Goal: Task Accomplishment & Management: Use online tool/utility

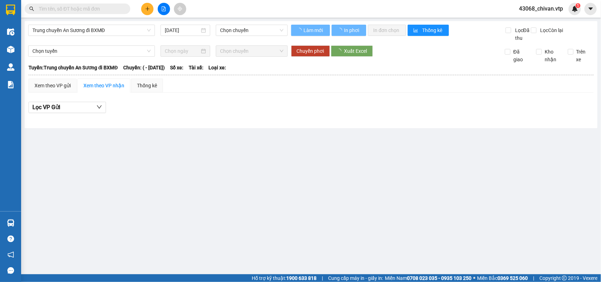
type input "[DATE]"
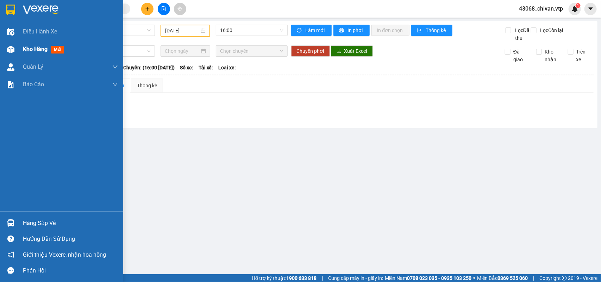
click at [13, 48] on img at bounding box center [10, 49] width 7 height 7
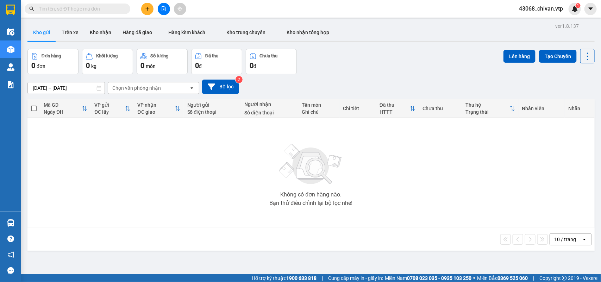
click at [385, 66] on div "Đơn hàng 0 đơn Khối lượng 0 kg Số lượng 0 món Đã thu 0 đ Chưa thu 0 đ Lên hàng …" at bounding box center [311, 61] width 568 height 25
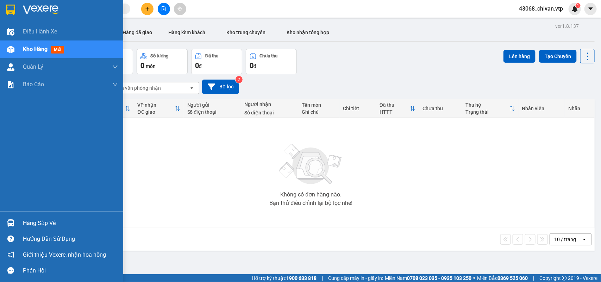
click at [11, 223] on img at bounding box center [10, 223] width 7 height 7
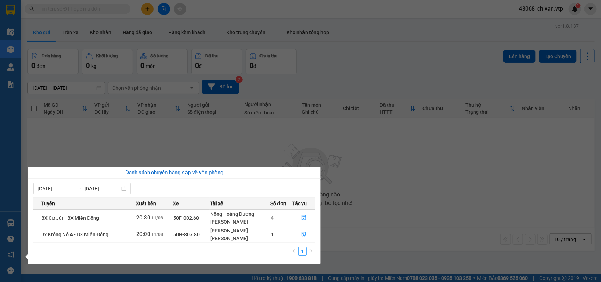
drag, startPoint x: 244, startPoint y: 165, endPoint x: 187, endPoint y: 129, distance: 67.9
click at [241, 164] on section "Kết quả tìm kiếm ( 0 ) Bộ lọc No Data 43068_chivan.vtp 1 Điều hành xe Kho hàng …" at bounding box center [300, 141] width 601 height 282
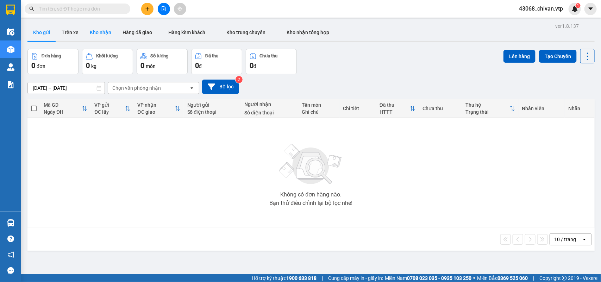
click at [92, 33] on button "Kho nhận" at bounding box center [100, 32] width 33 height 17
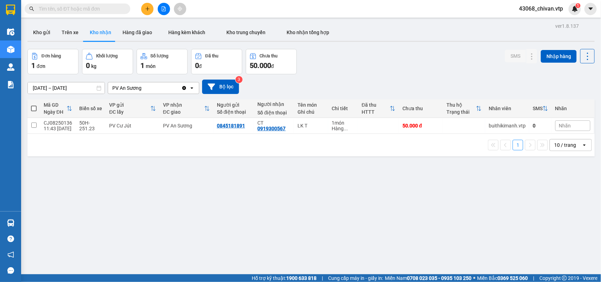
drag, startPoint x: 414, startPoint y: 147, endPoint x: 389, endPoint y: 159, distance: 27.4
click at [414, 147] on div "1 10 / trang open" at bounding box center [311, 145] width 562 height 12
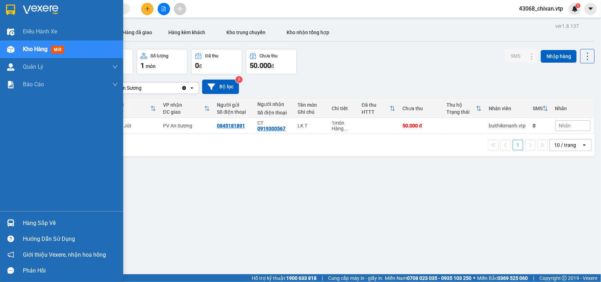
click at [48, 224] on div "Hàng sắp về" at bounding box center [70, 223] width 95 height 11
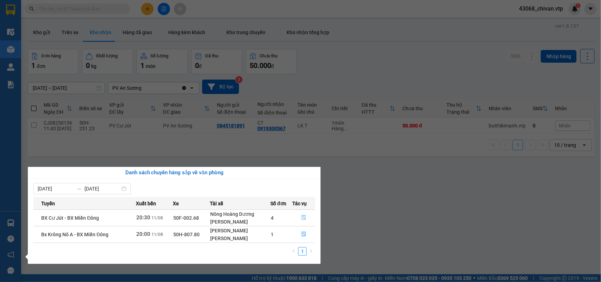
click at [307, 218] on button "button" at bounding box center [304, 217] width 22 height 11
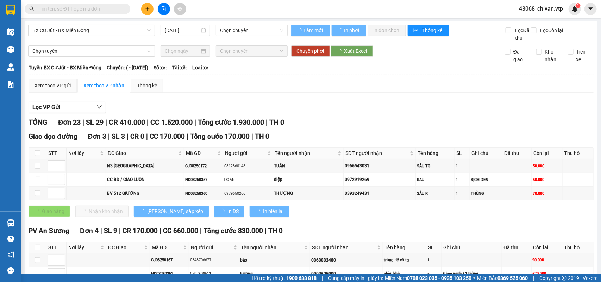
type input "[DATE]"
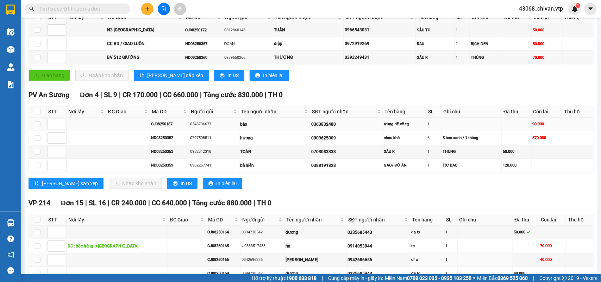
scroll to position [132, 0]
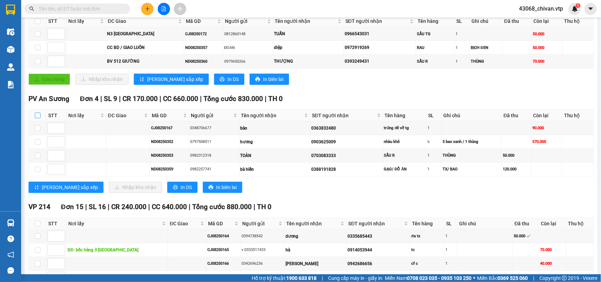
click at [35, 119] on label at bounding box center [38, 116] width 6 height 8
click at [35, 118] on input "checkbox" at bounding box center [38, 116] width 6 height 6
checkbox input "true"
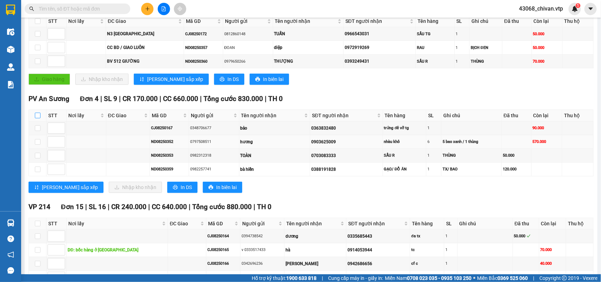
checkbox input "true"
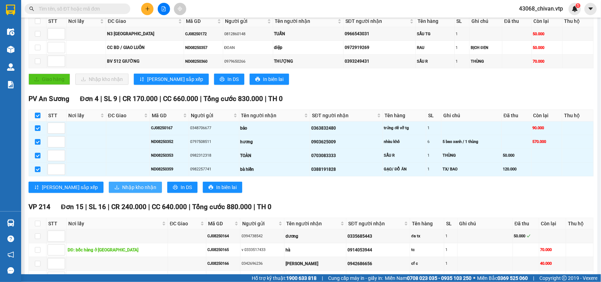
click at [122, 191] on span "Nhập kho nhận" at bounding box center [139, 188] width 34 height 8
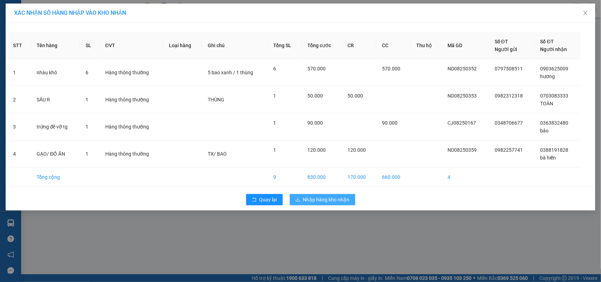
click at [334, 201] on span "Nhập hàng kho nhận" at bounding box center [326, 200] width 47 height 8
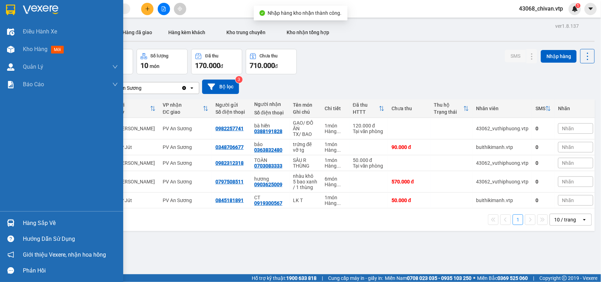
drag, startPoint x: 33, startPoint y: 226, endPoint x: 41, endPoint y: 223, distance: 8.5
click at [33, 226] on div "Hàng sắp về" at bounding box center [70, 223] width 95 height 11
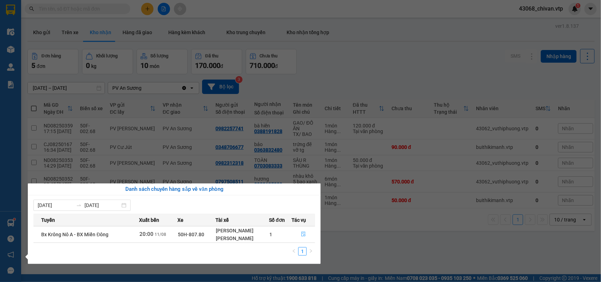
click at [301, 235] on icon "file-done" at bounding box center [303, 234] width 5 height 5
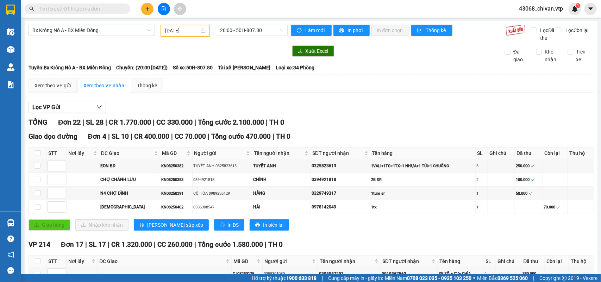
scroll to position [308, 0]
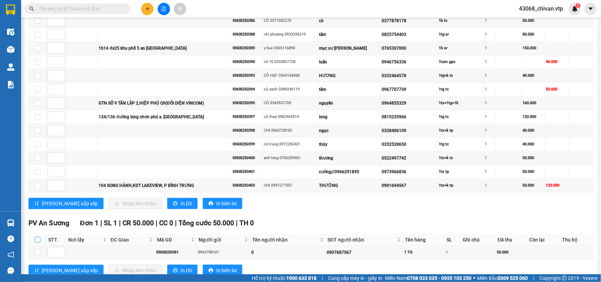
drag, startPoint x: 38, startPoint y: 252, endPoint x: 118, endPoint y: 229, distance: 84.0
click at [38, 243] on input "checkbox" at bounding box center [38, 240] width 6 height 6
checkbox input "true"
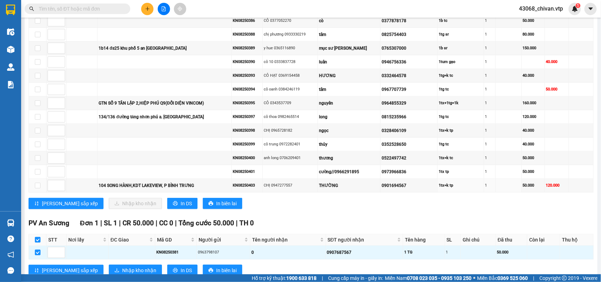
scroll to position [344, 0]
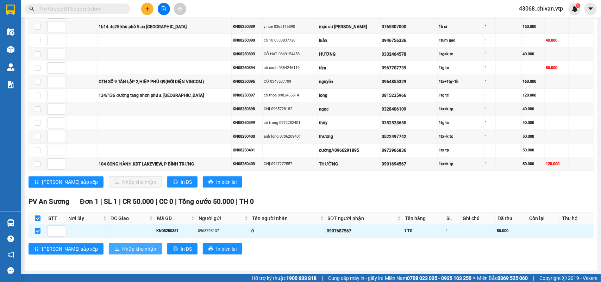
click at [122, 247] on span "Nhập kho nhận" at bounding box center [139, 249] width 34 height 8
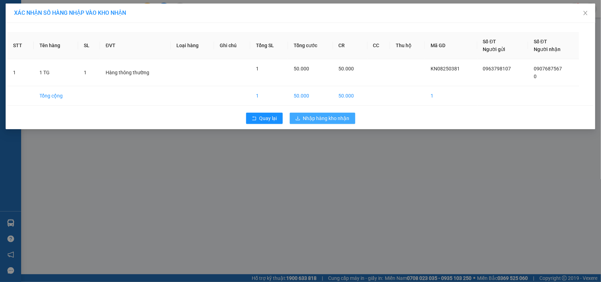
click at [340, 118] on span "Nhập hàng kho nhận" at bounding box center [326, 119] width 47 height 8
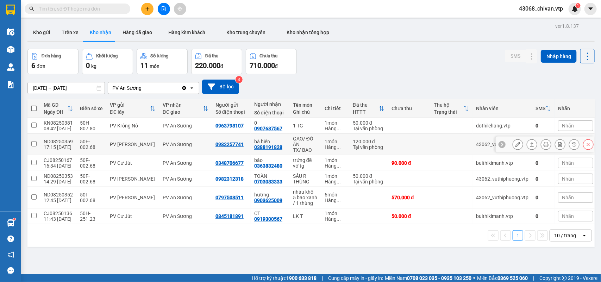
click at [32, 145] on input "checkbox" at bounding box center [33, 143] width 5 height 5
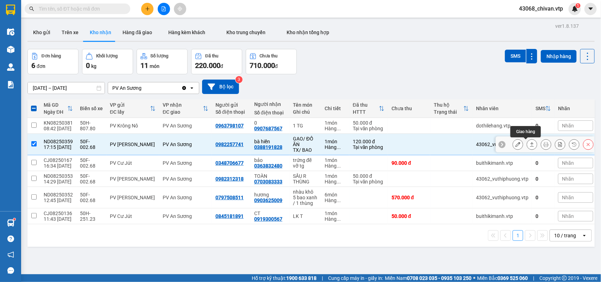
click at [528, 144] on button at bounding box center [533, 144] width 10 height 12
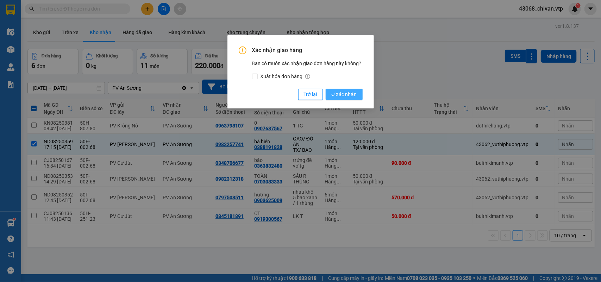
click at [351, 91] on span "Xác nhận" at bounding box center [345, 95] width 26 height 8
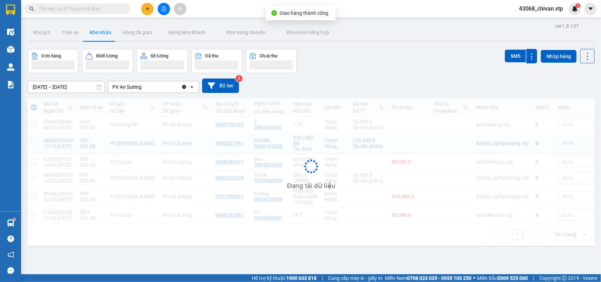
checkbox input "false"
